Goal: Task Accomplishment & Management: Complete application form

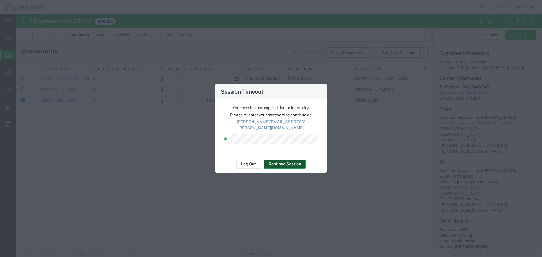
click at [290, 163] on button "Continue Session" at bounding box center [285, 164] width 42 height 9
click at [281, 162] on button "Continue Session" at bounding box center [285, 164] width 42 height 9
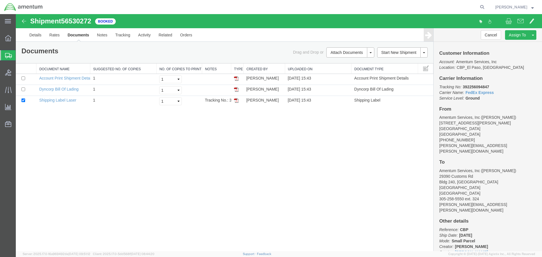
click at [0, 0] on span "Create from Template" at bounding box center [0, 0] width 0 height 0
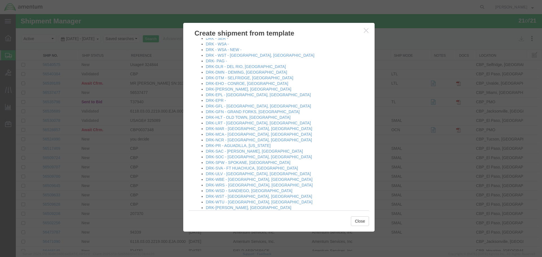
scroll to position [170, 0]
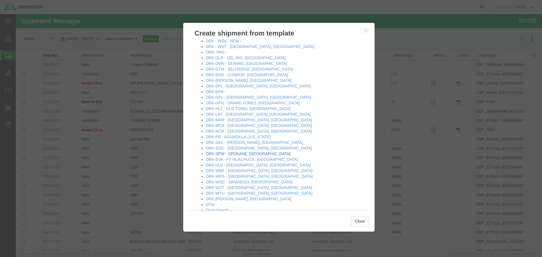
click at [217, 153] on link "DRK-SPW - SPOKANE, [GEOGRAPHIC_DATA]" at bounding box center [248, 154] width 85 height 5
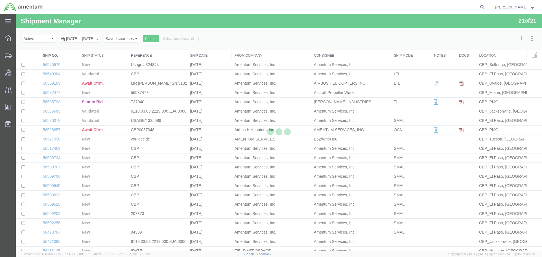
select select "49831"
select select "49928"
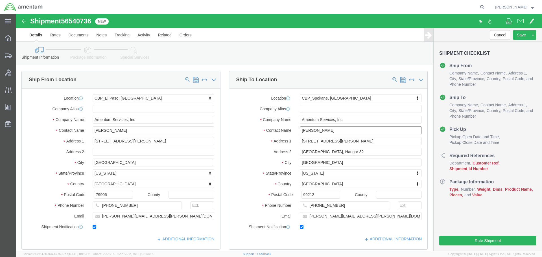
click input "[PERSON_NAME]"
click input "[STREET_ADDRESS][PERSON_NAME]"
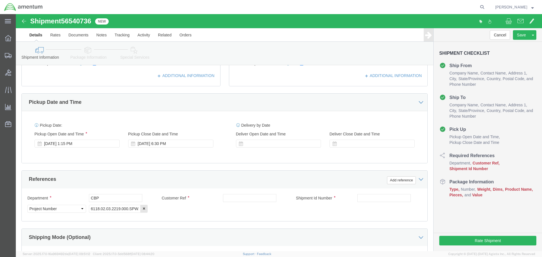
scroll to position [170, 0]
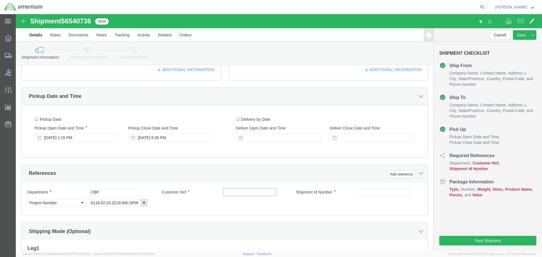
click input "text"
type input "c"
type input "325462"
click input "text"
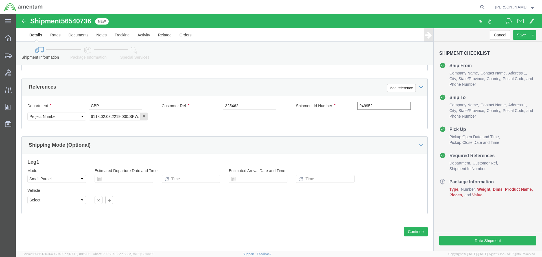
scroll to position [259, 0]
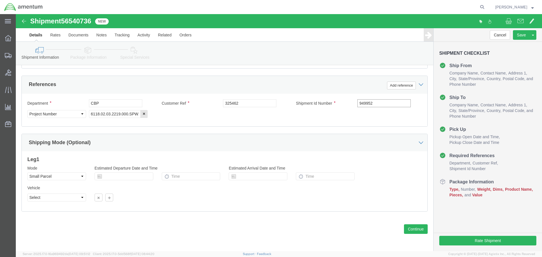
type input "949952"
click select "Select Air Less than Truckload Multi-Leg Ocean Freight Rail Small Parcel Truckl…"
click div "Leg 1 Mode Select Air Less than Truckload Multi-Leg Ocean Freight Rail Small Pa…"
click select "Select Air Less than Truckload Multi-Leg Ocean Freight Rail Small Parcel Truckl…"
click div "Shipment 56540736 New Details Rates Documents Notes Tracking Activity Related O…"
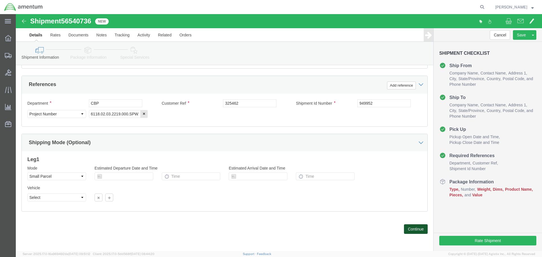
click button "Continue"
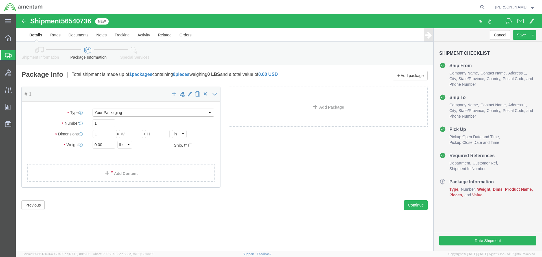
click select "Select Bale(s) Basket(s) Bolt(s) Bottle(s) Buckets Bulk Bundle(s) Can(s) Cardbo…"
click div "Package Content # 1 x Package Type Select Bale(s) Basket(s) Bolt(s) Bottle(s) B…"
click input "text"
type input "66"
type input "43"
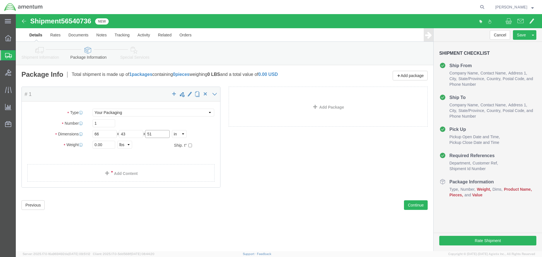
type input "51"
click input "0.00"
type input "231"
click link "Add Content"
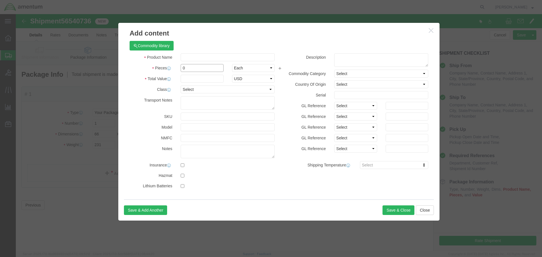
click input "0"
type input "1"
click input "text"
type input "s"
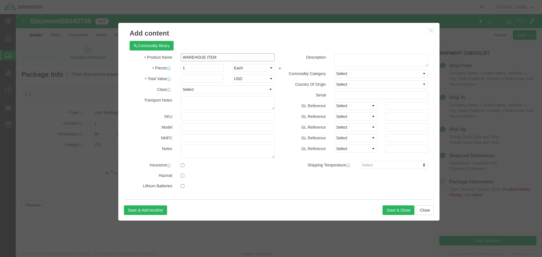
click input "WAREHOUE ITEM"
type input "WAREHOUSE ITEM"
click input "text"
type input "700"
click textarea
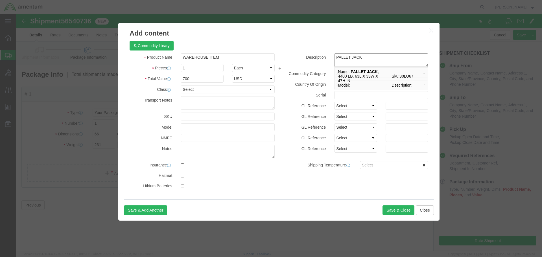
type textarea "PALLET JACK"
click h3 "Add content"
click button "Save & Close"
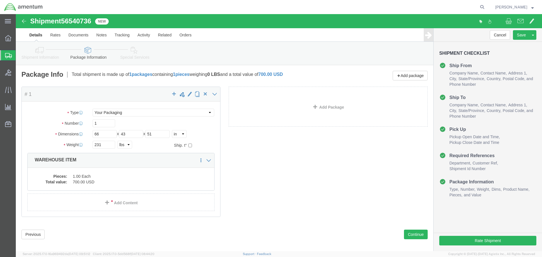
click icon
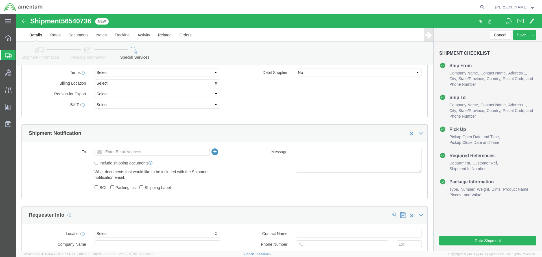
scroll to position [198, 0]
click input "text"
paste input "[PERSON_NAME][EMAIL_ADDRESS][PERSON_NAME][DOMAIN_NAME]>"
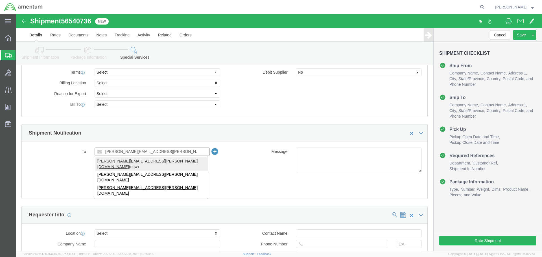
type input "[PERSON_NAME][EMAIL_ADDRESS][PERSON_NAME][DOMAIN_NAME]"
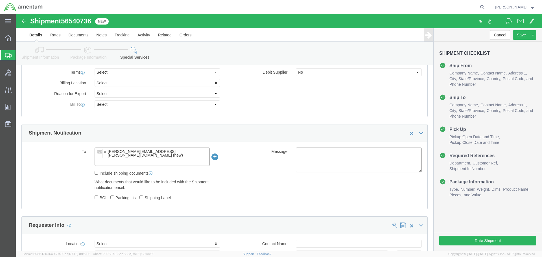
click div "Message"
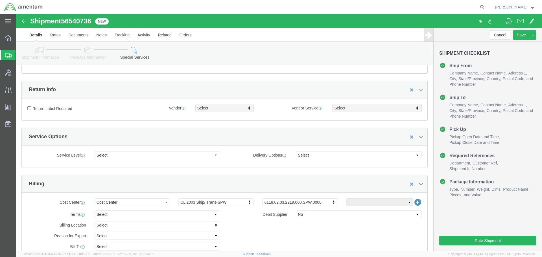
scroll to position [0, 0]
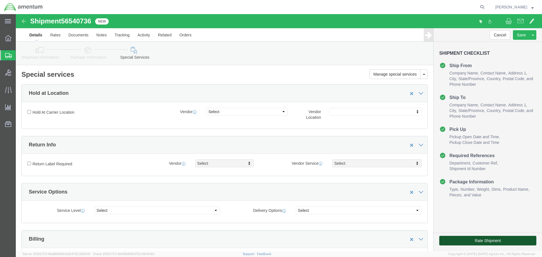
click button "Rate Shipment"
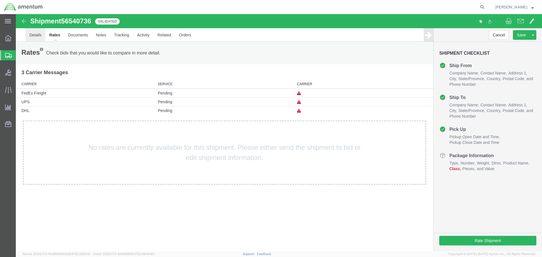
click at [35, 35] on link "Details" at bounding box center [35, 35] width 20 height 14
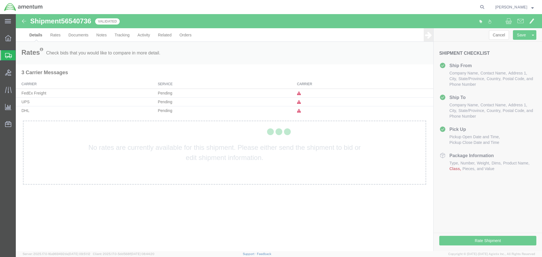
select select "49831"
select select "49928"
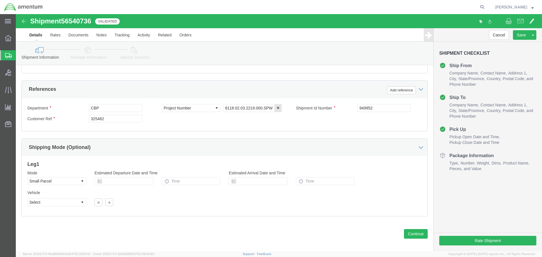
scroll to position [259, 0]
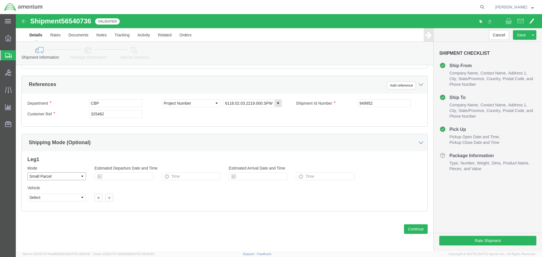
click select "Select Air Less than Truckload Multi-Leg Ocean Freight Rail Small Parcel Truckl…"
select select "LTL"
click select "Select Air Less than Truckload Multi-Leg Ocean Freight Rail Small Parcel Truckl…"
click button "Continue"
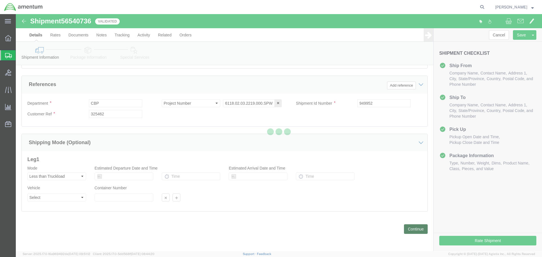
scroll to position [0, 0]
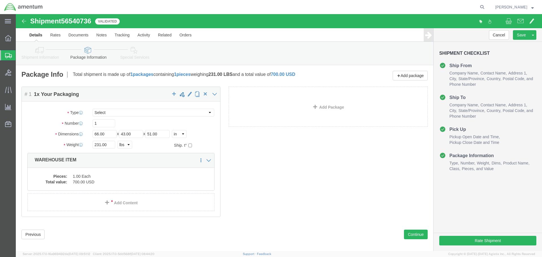
click icon
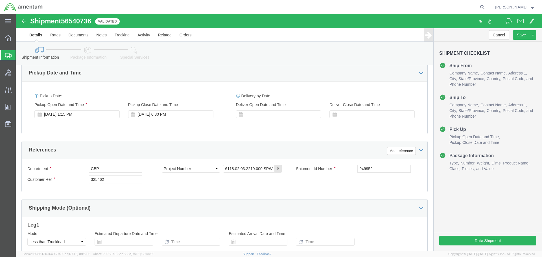
scroll to position [259, 0]
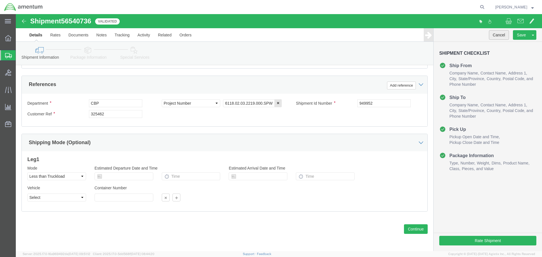
click button "Cancel"
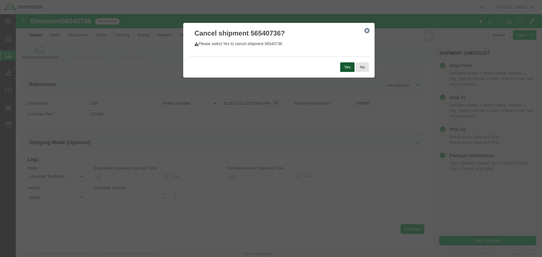
click button "Yes"
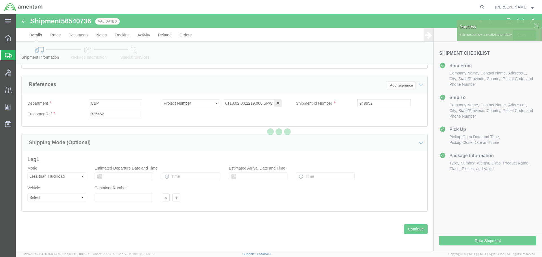
scroll to position [105, 0]
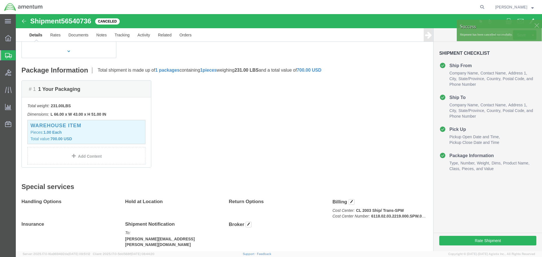
click div
